Goal: Task Accomplishment & Management: Manage account settings

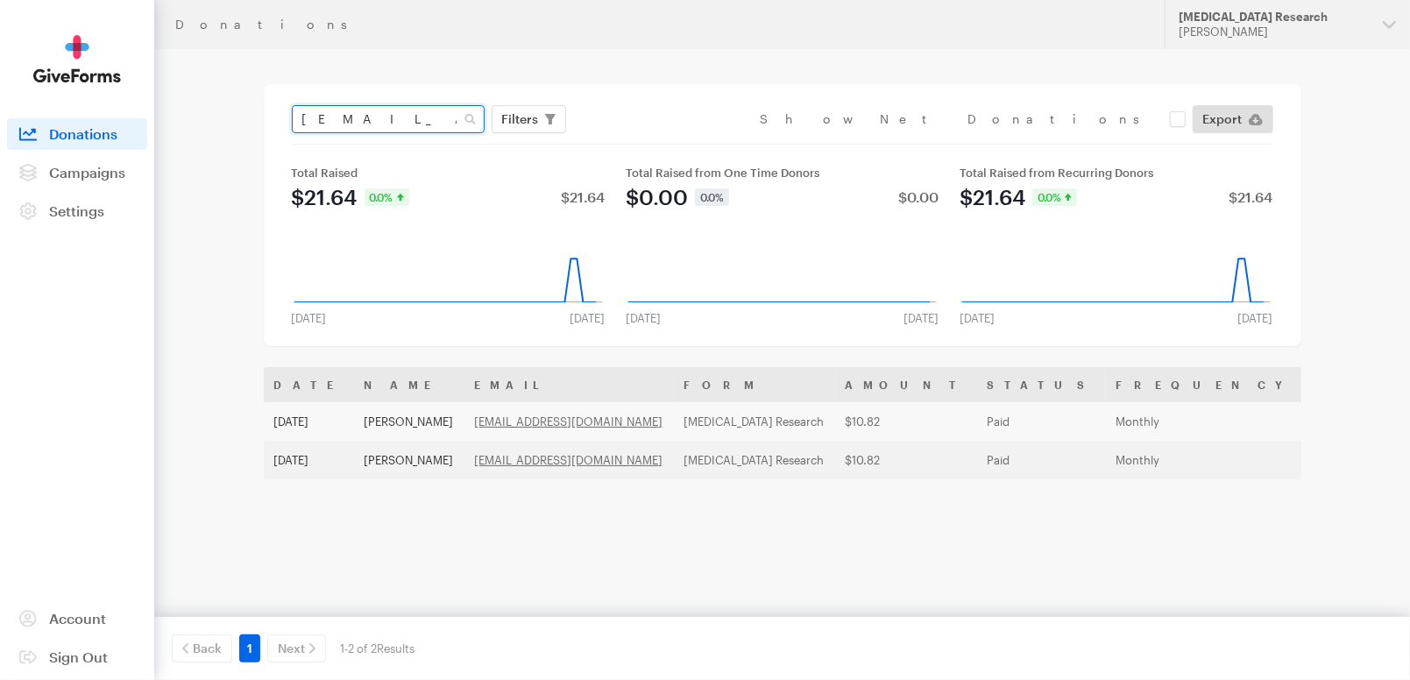
drag, startPoint x: 432, startPoint y: 116, endPoint x: 117, endPoint y: 193, distance: 324.8
click at [183, 178] on main "Donations asidotijr@yahoo.com Filters Clear Filters Apply Date Jul 29, 2025 - A…" at bounding box center [705, 433] width 1262 height 769
paste input "[EMAIL_ADDRESS][DOMAIN_NAME]"
type input "[EMAIL_ADDRESS][DOMAIN_NAME]"
click at [653, 142] on button "Apply" at bounding box center [681, 156] width 56 height 28
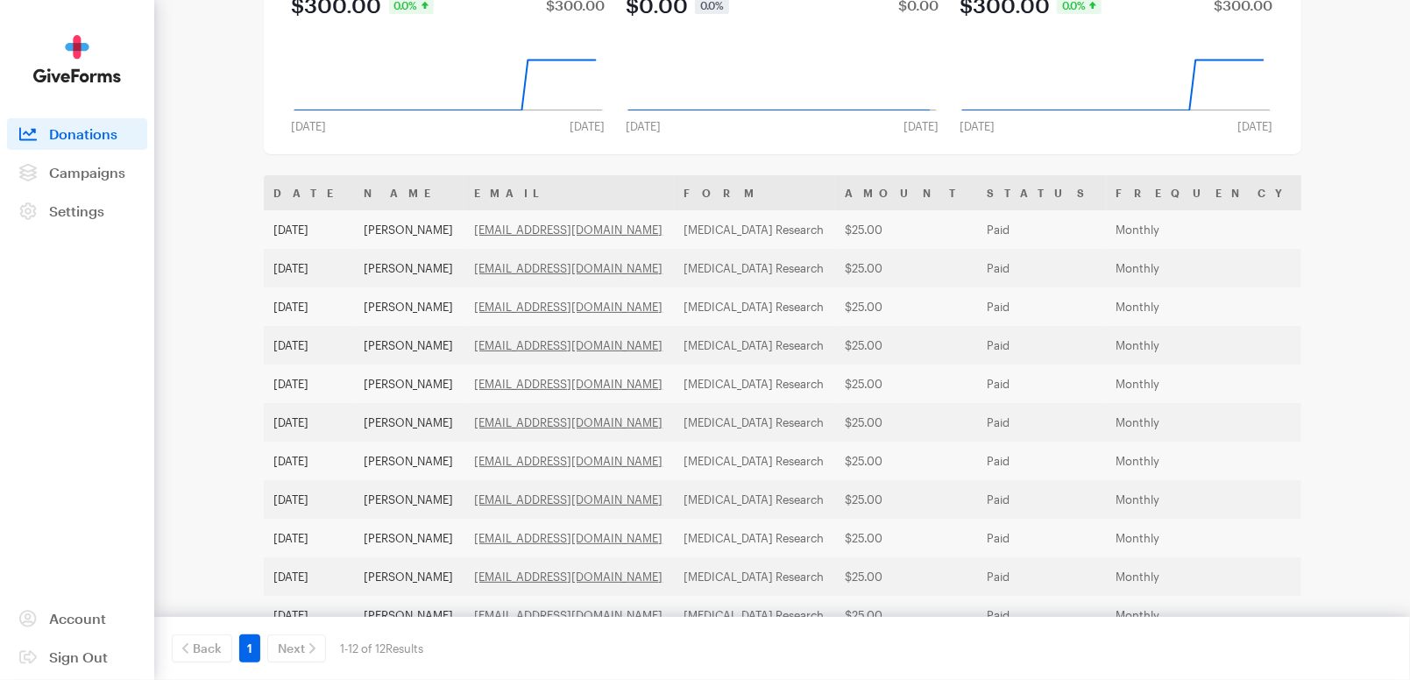
scroll to position [193, 0]
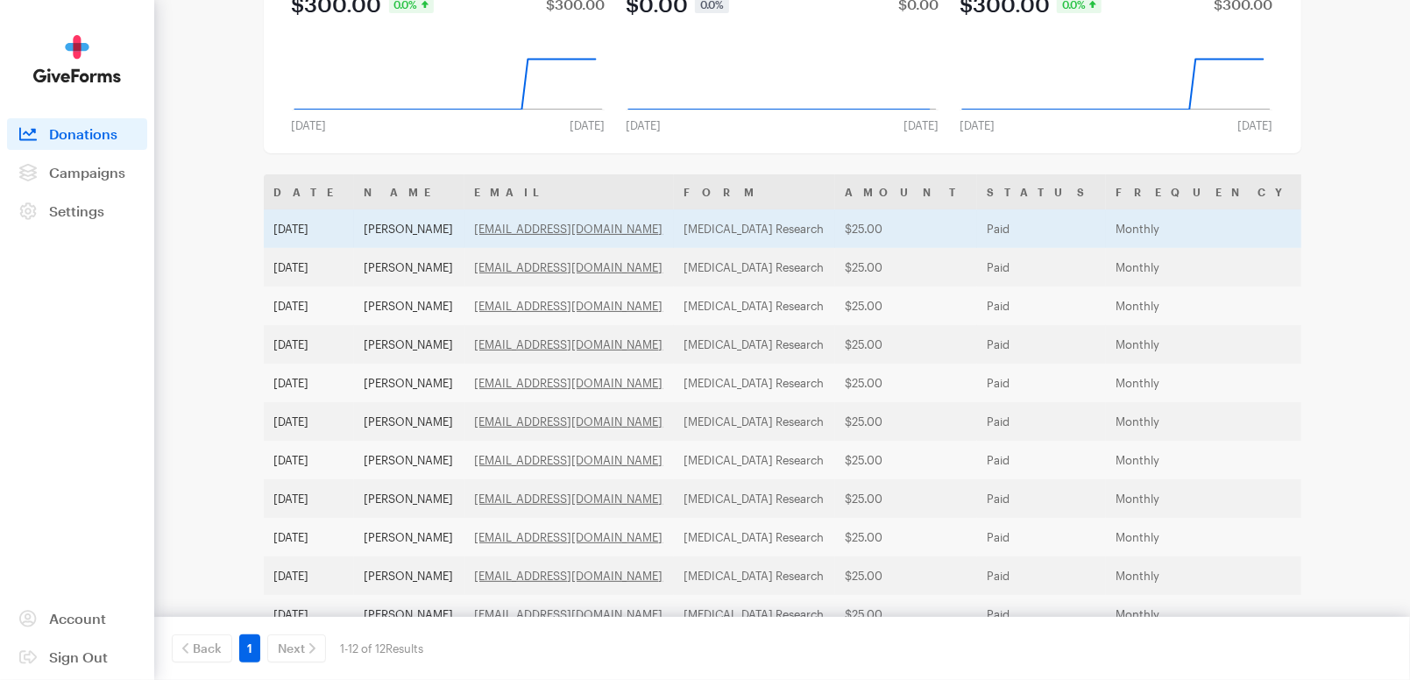
click at [1106, 232] on td "Monthly" at bounding box center [1206, 228] width 201 height 39
click at [835, 226] on td "$25.00" at bounding box center [906, 228] width 142 height 39
click at [863, 226] on td "$25.00" at bounding box center [906, 228] width 142 height 39
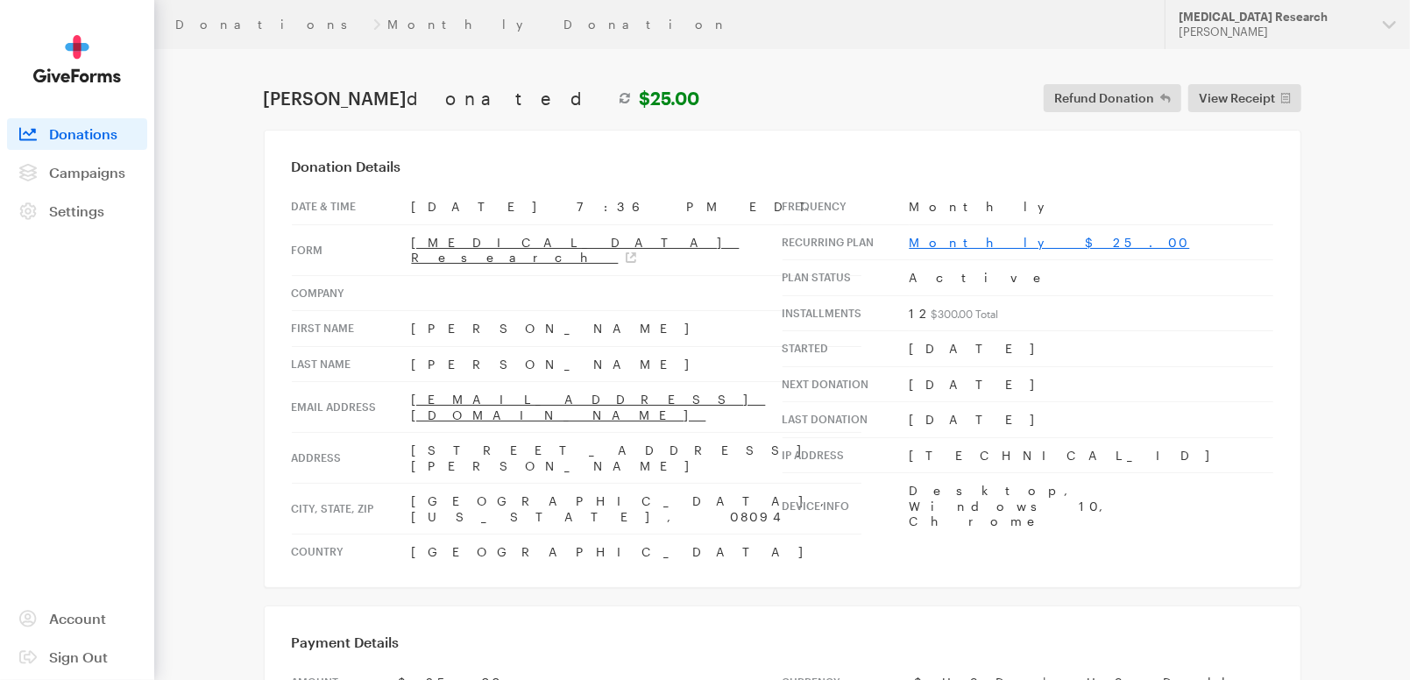
click at [960, 246] on link "Monthly $25.00" at bounding box center [1050, 242] width 280 height 15
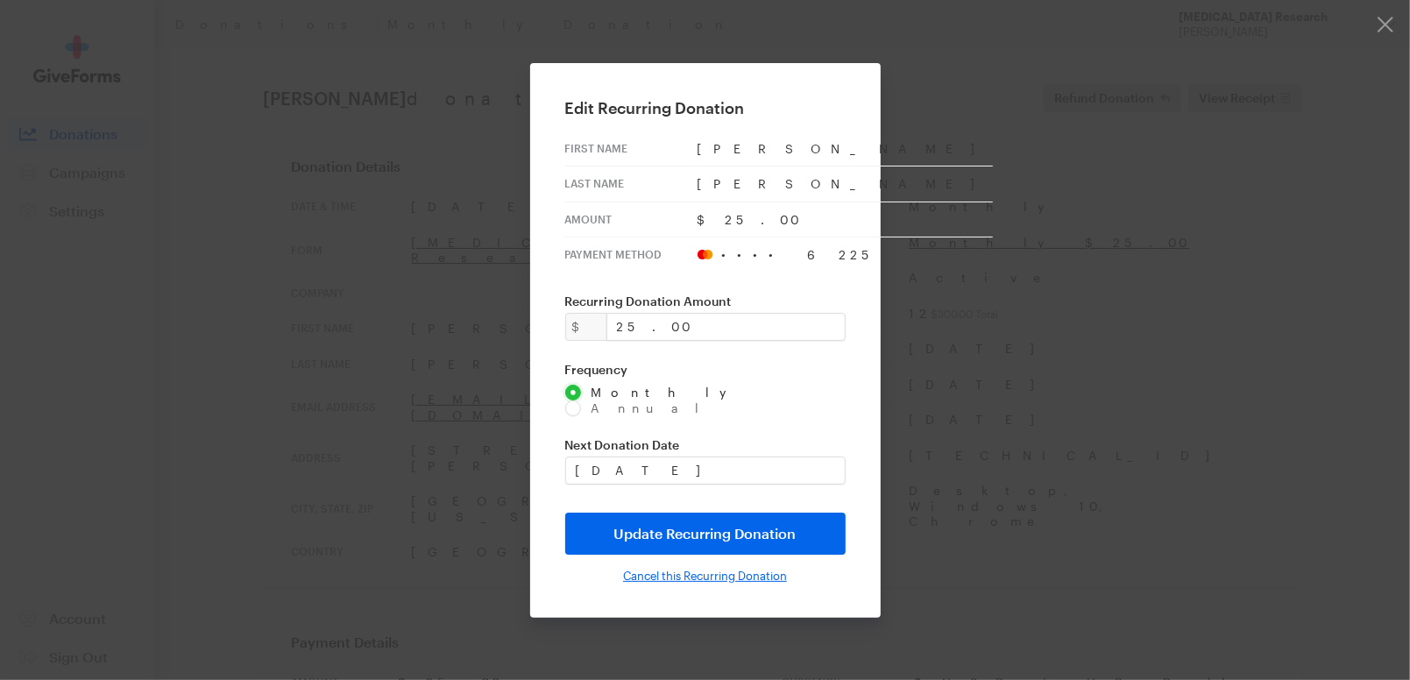
click at [687, 570] on input "Cancel this Recurring Donation" at bounding box center [705, 576] width 164 height 14
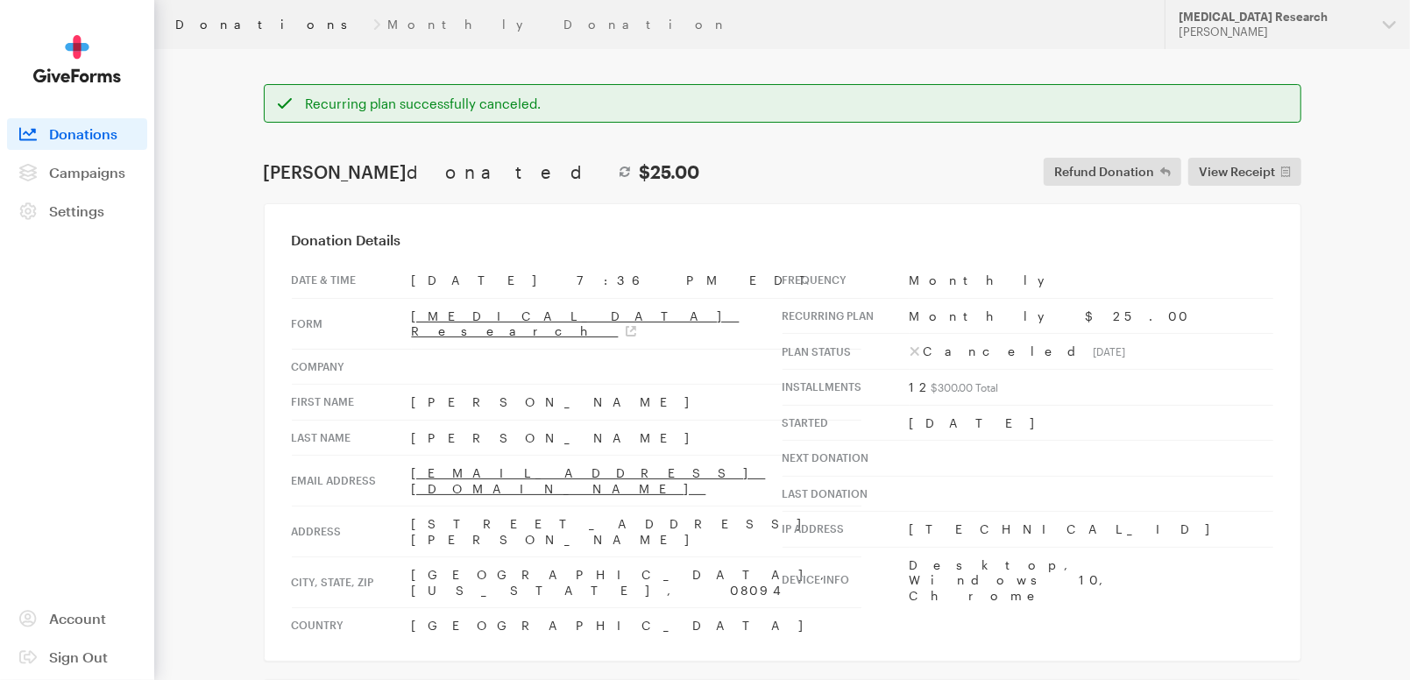
click at [191, 26] on link "Donations" at bounding box center [270, 25] width 191 height 14
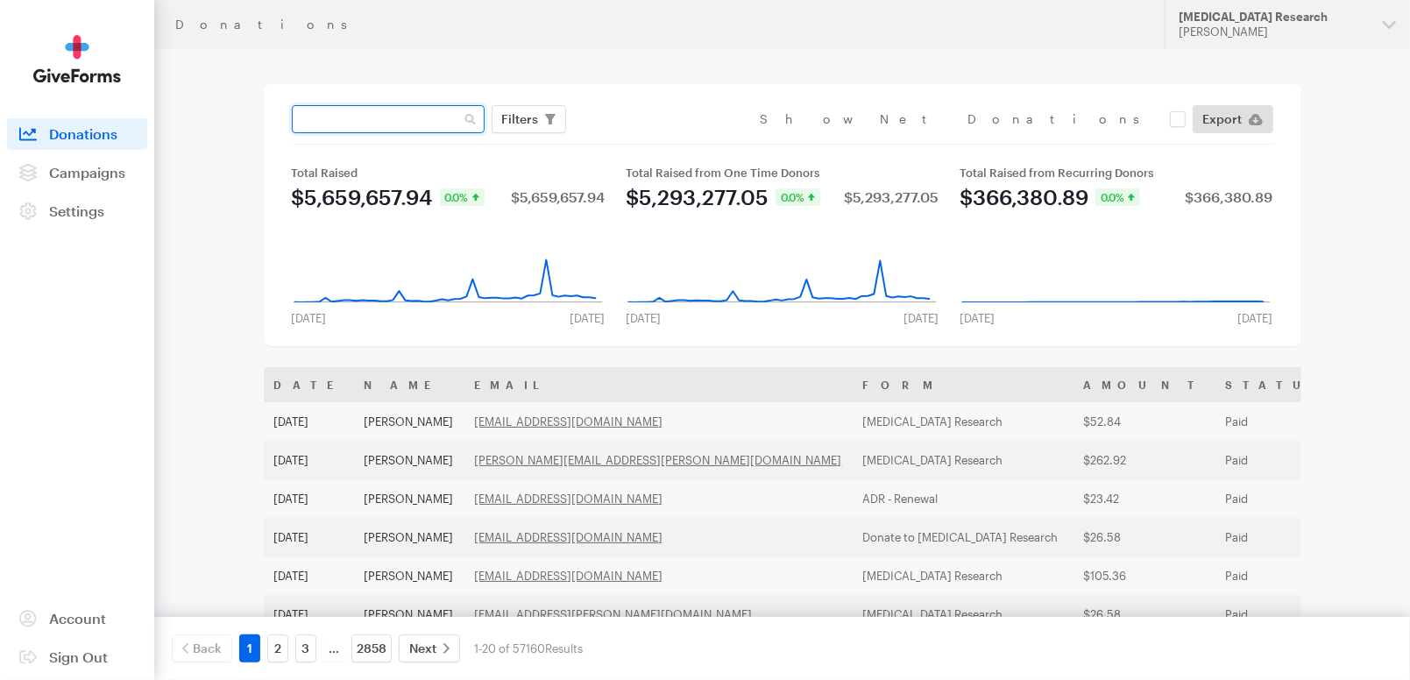
click at [357, 113] on input "text" at bounding box center [388, 119] width 193 height 28
paste input "[EMAIL_ADDRESS][DOMAIN_NAME]"
type input "[EMAIL_ADDRESS][DOMAIN_NAME]"
click at [653, 142] on button "Apply" at bounding box center [681, 156] width 56 height 28
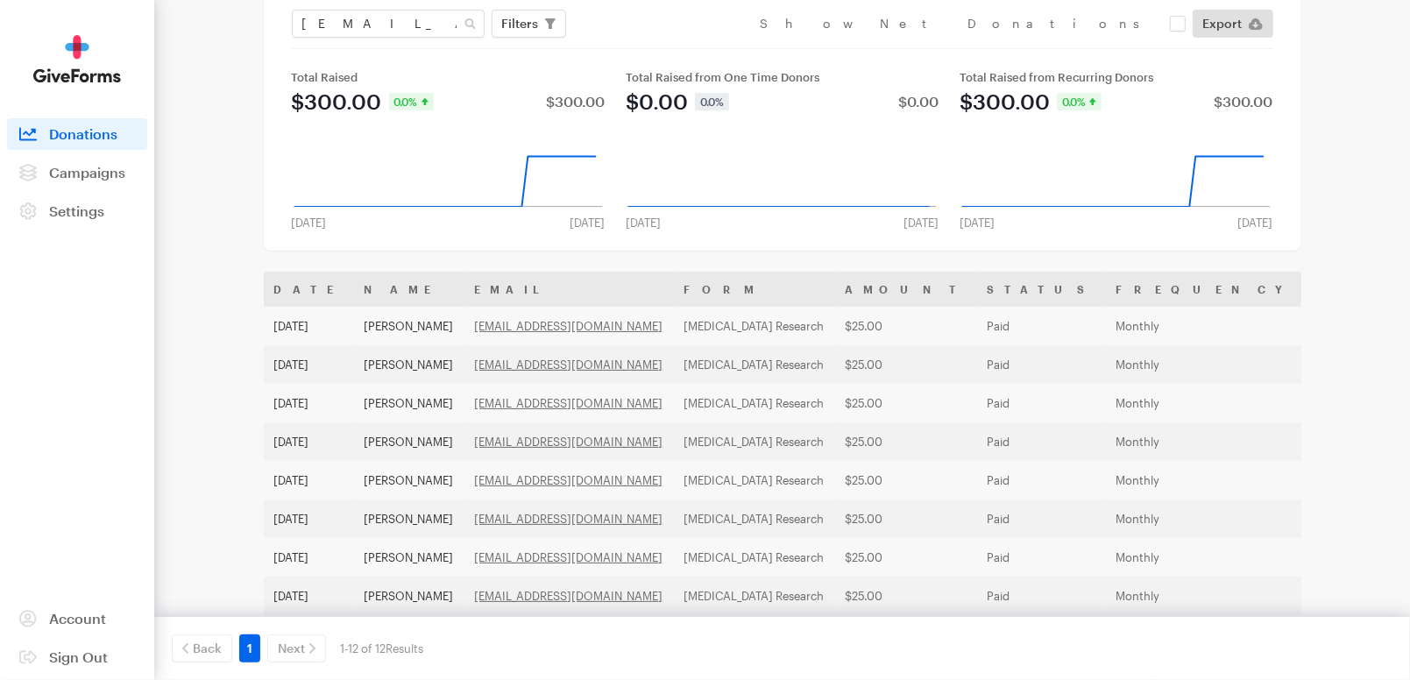
scroll to position [96, 0]
